Goal: Task Accomplishment & Management: Schedule a Webinar

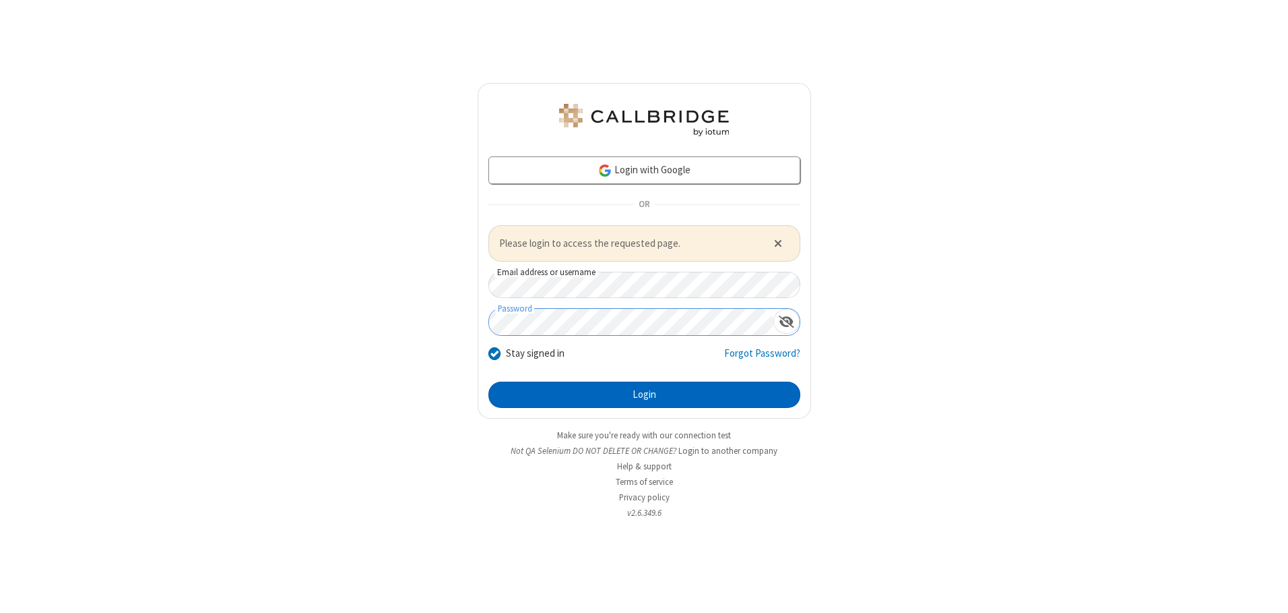
click at [644, 394] on button "Login" at bounding box center [645, 394] width 312 height 27
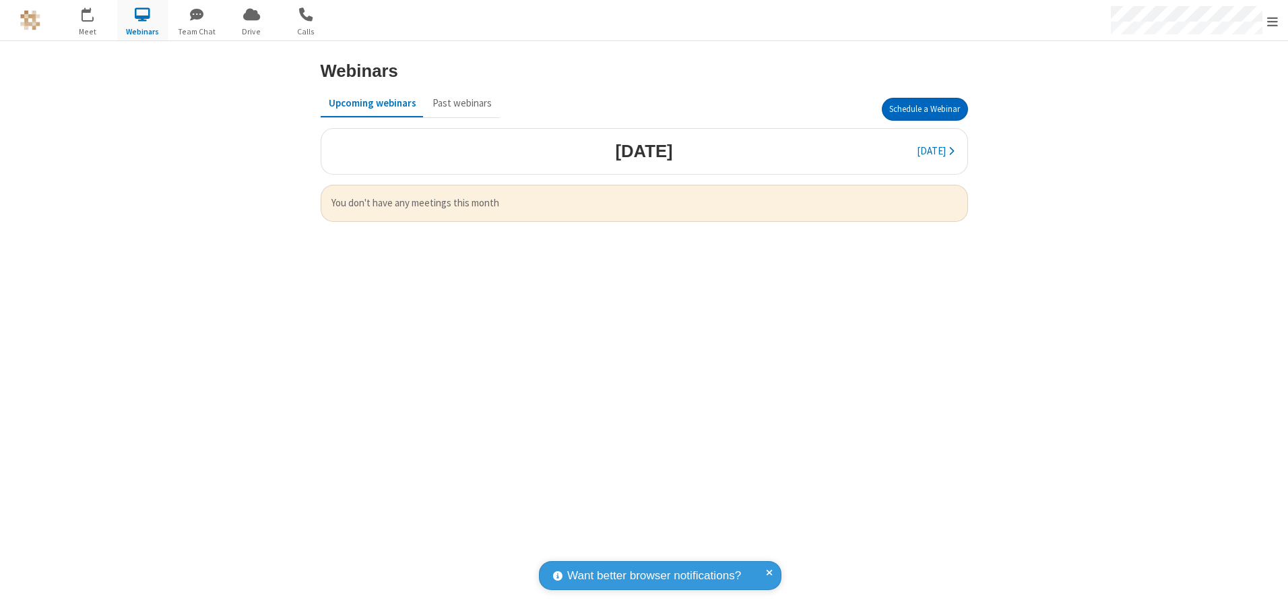
click at [925, 109] on button "Schedule a Webinar" at bounding box center [925, 109] width 86 height 23
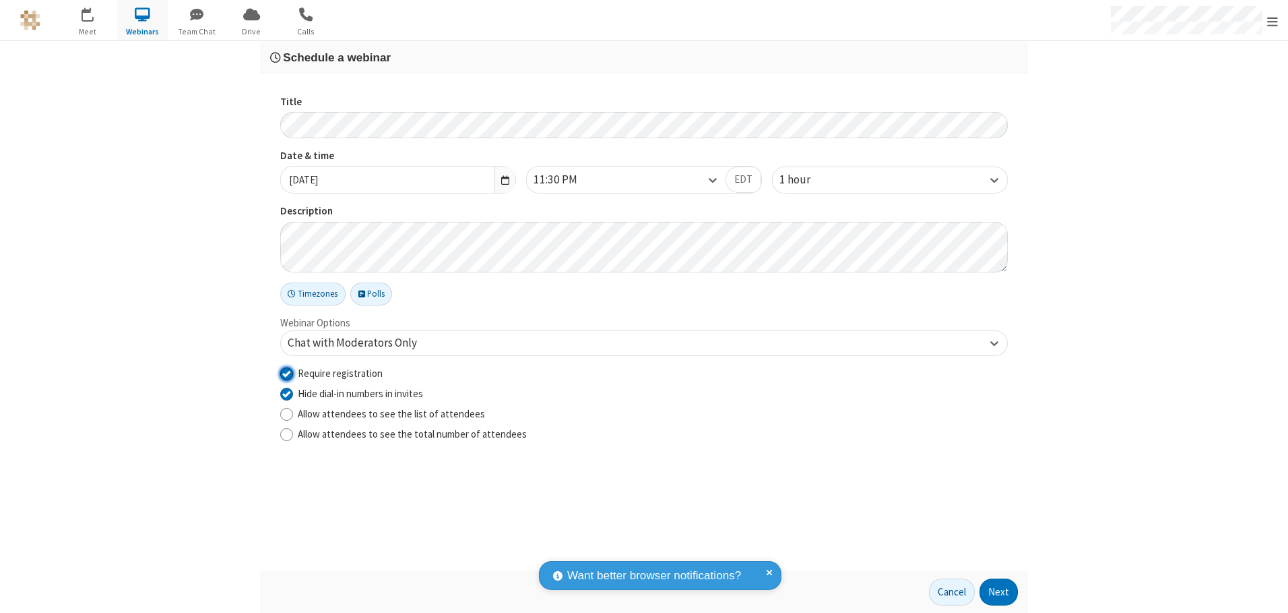
click at [286, 373] on input "Require registration" at bounding box center [286, 373] width 13 height 14
checkbox input "false"
click at [999, 592] on button "Next" at bounding box center [999, 591] width 38 height 27
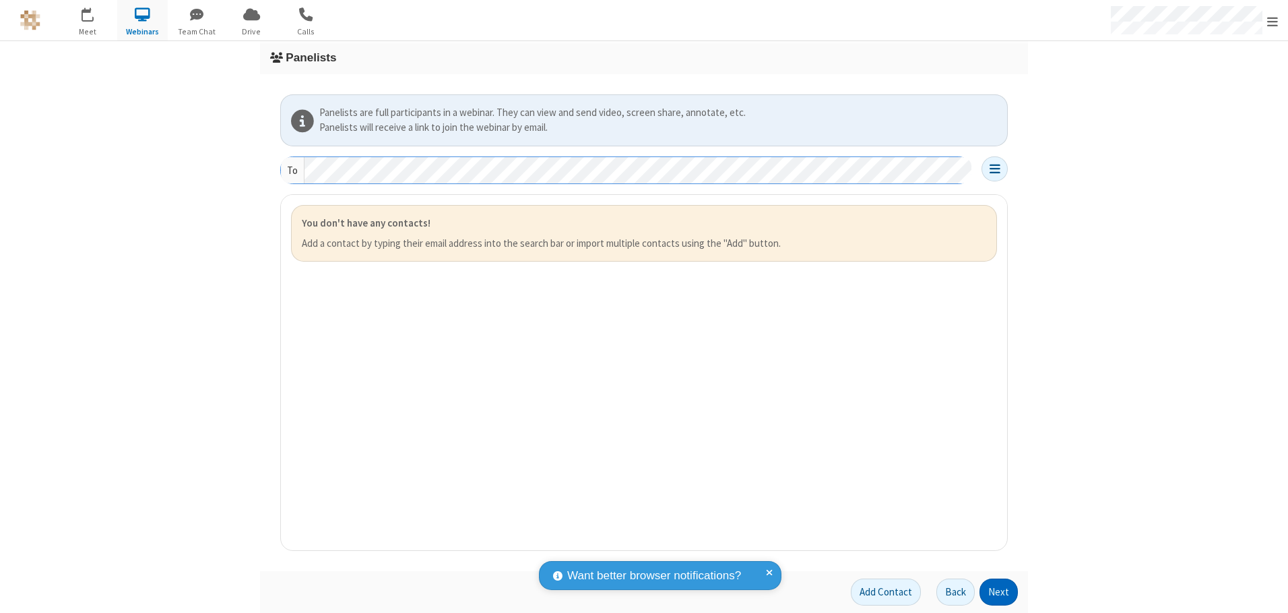
click at [999, 592] on button "Next" at bounding box center [999, 591] width 38 height 27
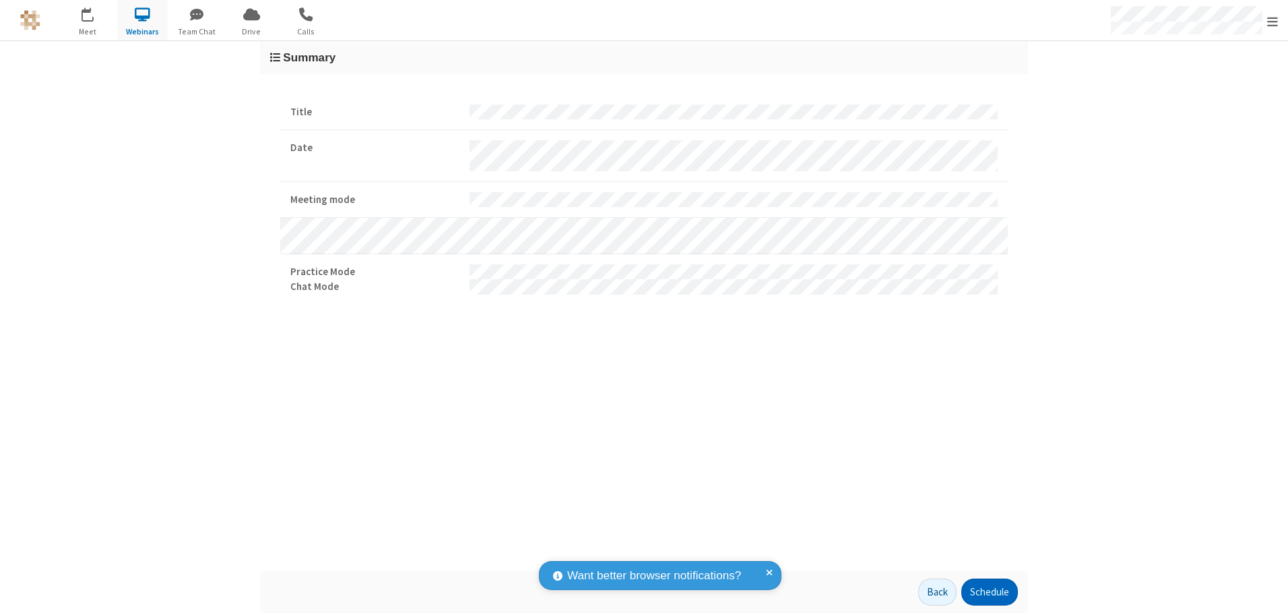
click at [989, 592] on button "Schedule" at bounding box center [990, 591] width 57 height 27
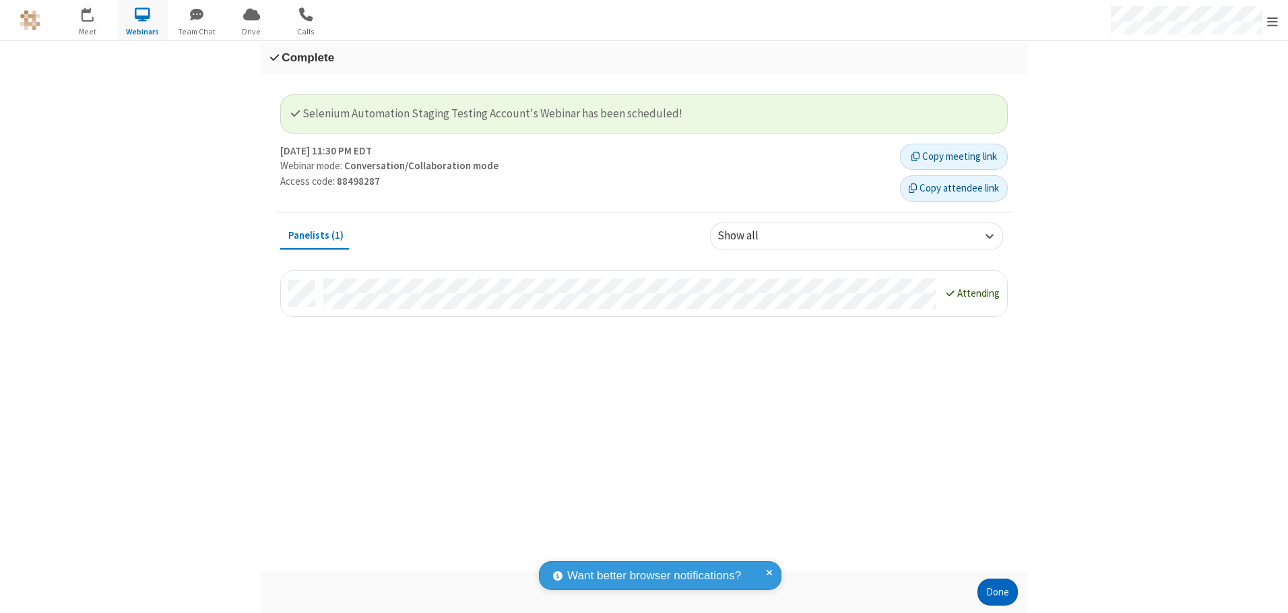
click at [998, 592] on button "Done" at bounding box center [998, 591] width 40 height 27
